Goal: Check status: Check status

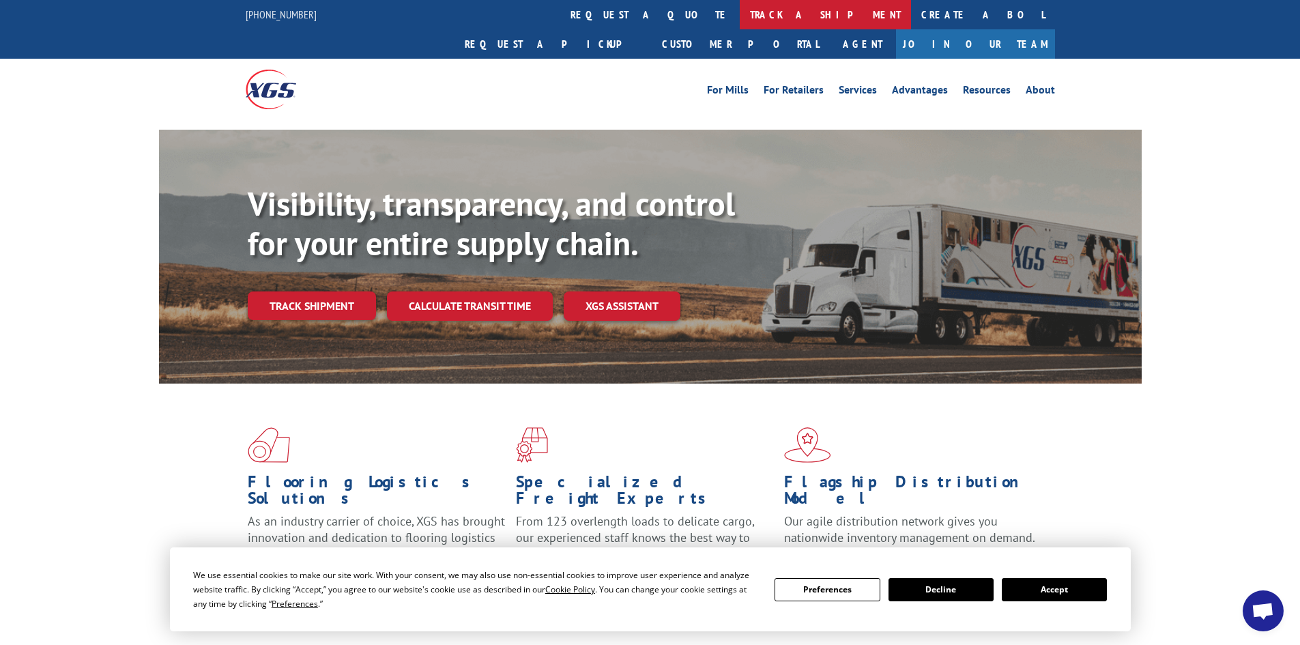
click at [739, 20] on link "track a shipment" at bounding box center [824, 14] width 171 height 29
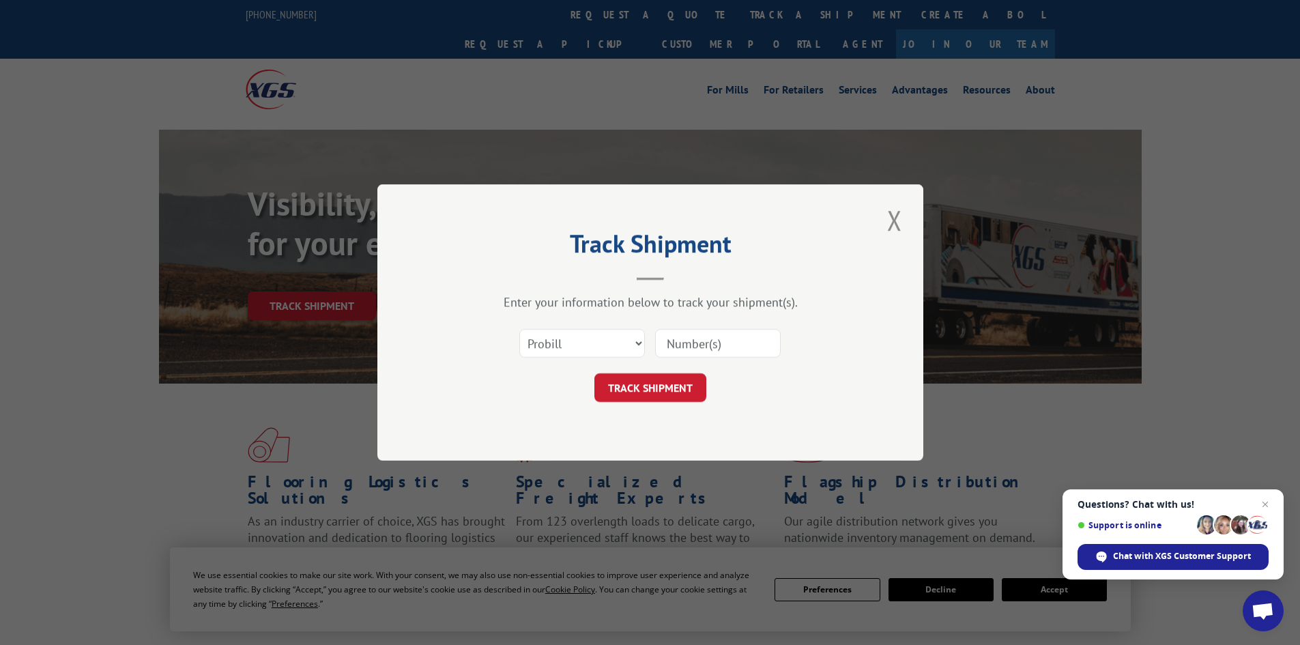
click at [712, 342] on input at bounding box center [718, 343] width 126 height 29
click at [590, 356] on select "Select category... Probill BOL PO" at bounding box center [582, 343] width 126 height 29
select select "bol"
click at [519, 329] on select "Select category... Probill BOL PO" at bounding box center [582, 343] width 126 height 29
click at [731, 327] on div "Select category... Probill BOL PO" at bounding box center [649, 343] width 409 height 45
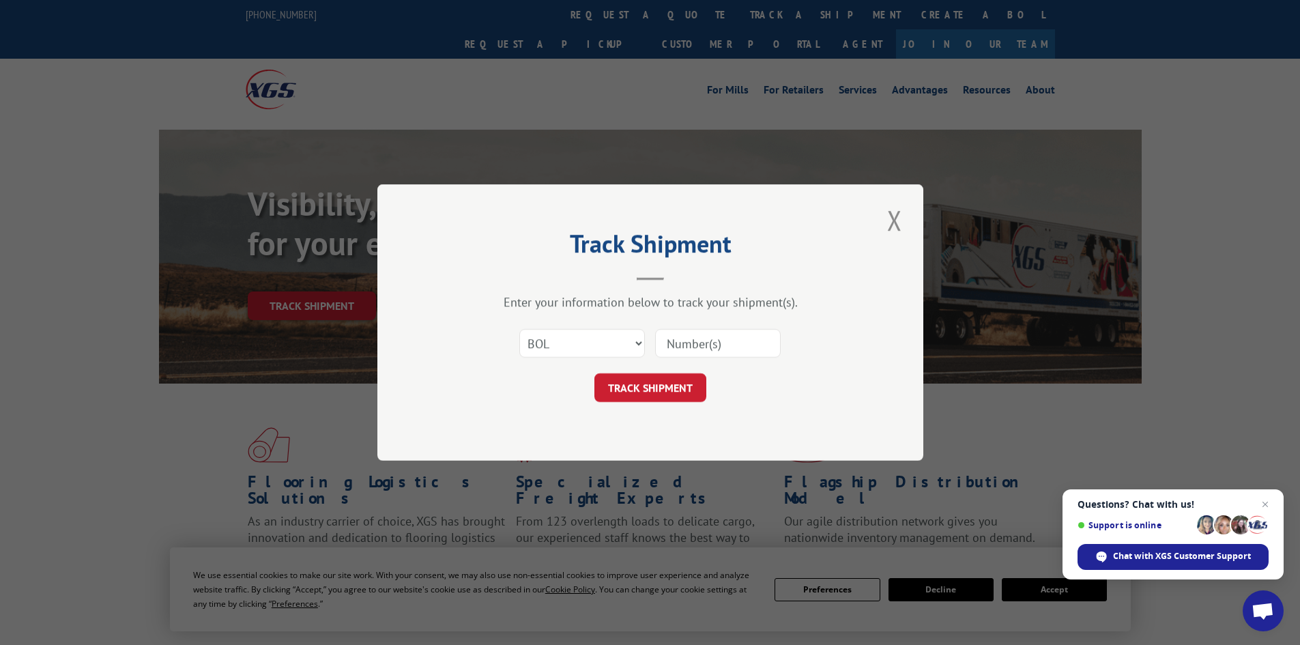
drag, startPoint x: 698, startPoint y: 345, endPoint x: 724, endPoint y: 357, distance: 28.4
click at [712, 351] on input at bounding box center [718, 343] width 126 height 29
type input "862711"
click button "TRACK SHIPMENT" at bounding box center [650, 387] width 112 height 29
